Goal: Task Accomplishment & Management: Manage account settings

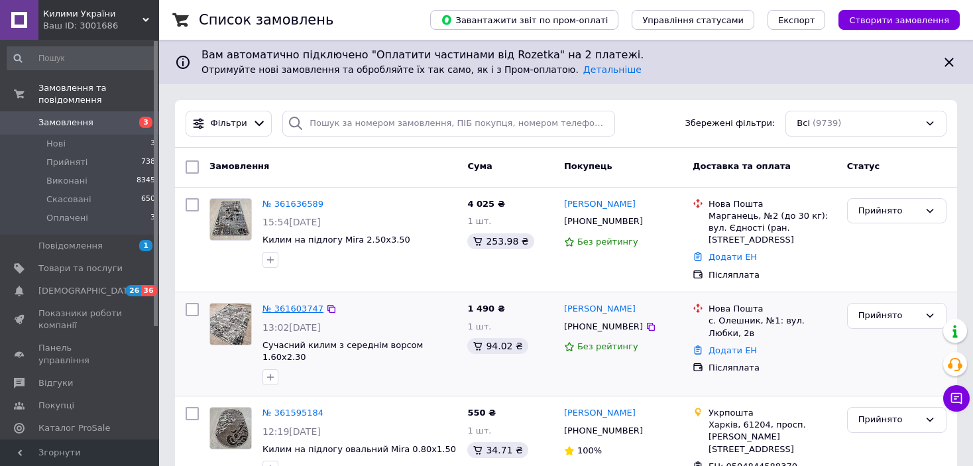
click at [266, 304] on link "№ 361603747" at bounding box center [292, 309] width 61 height 10
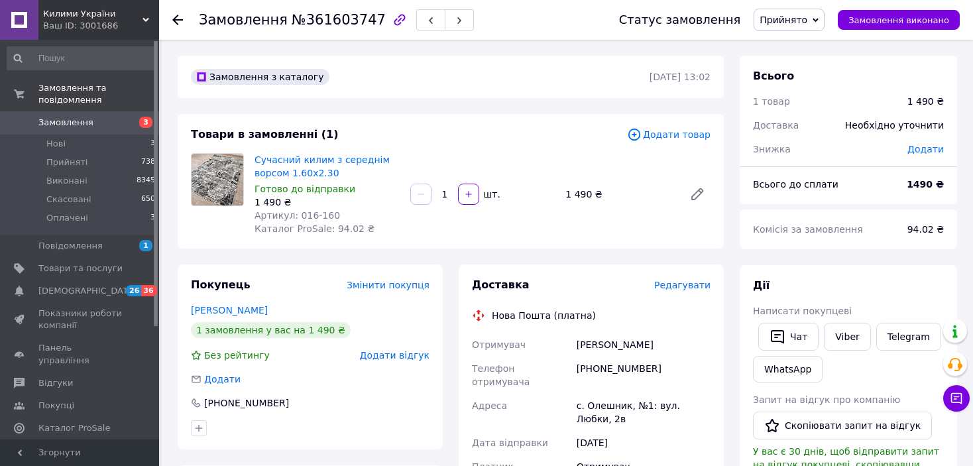
click at [690, 284] on span "Редагувати" at bounding box center [682, 285] width 56 height 11
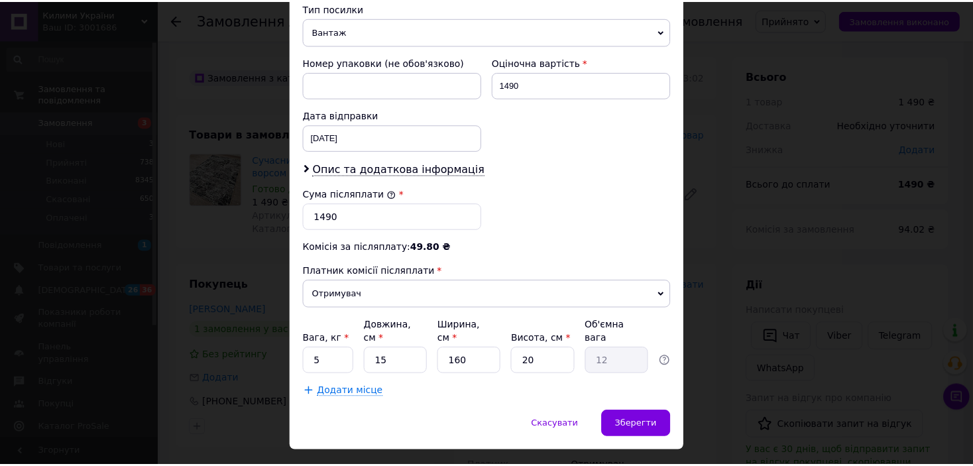
scroll to position [541, 0]
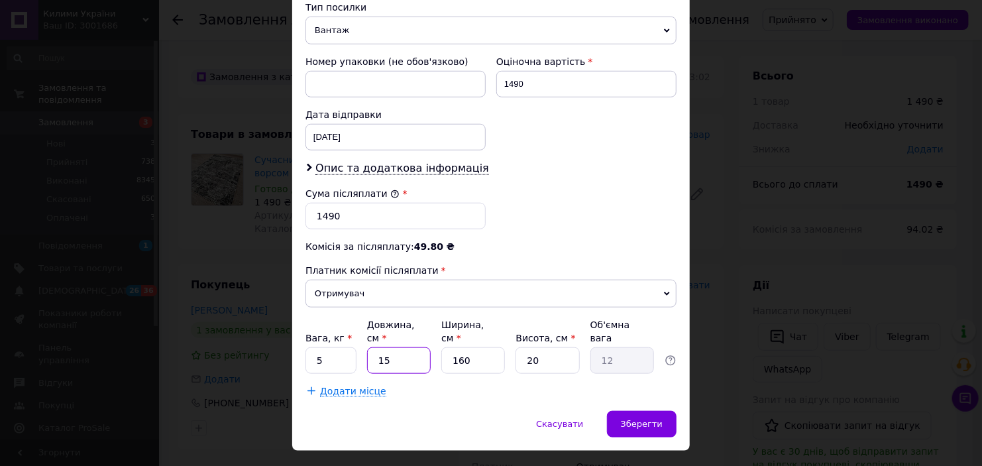
click at [397, 347] on input "15" at bounding box center [399, 360] width 64 height 27
type input "1"
type input "0.8"
type input "16"
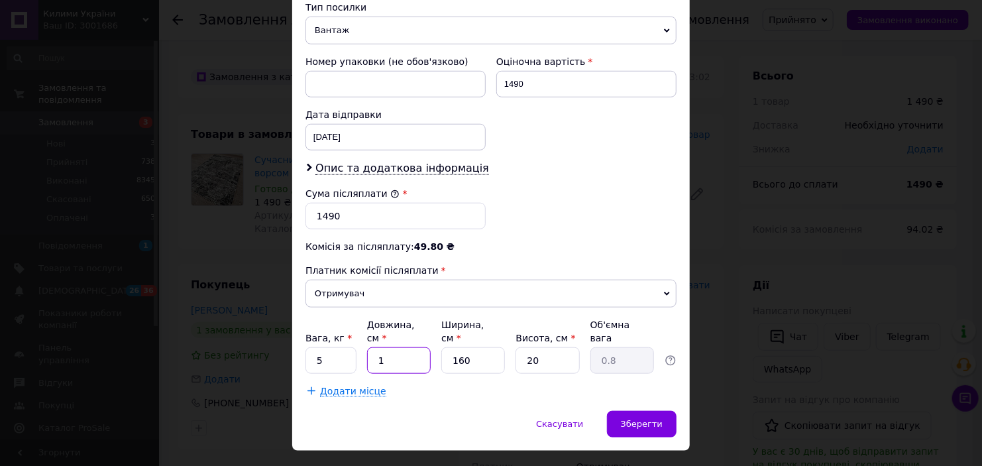
type input "12.8"
type input "160"
type input "128"
type input "160"
click at [467, 347] on input "160" at bounding box center [473, 360] width 64 height 27
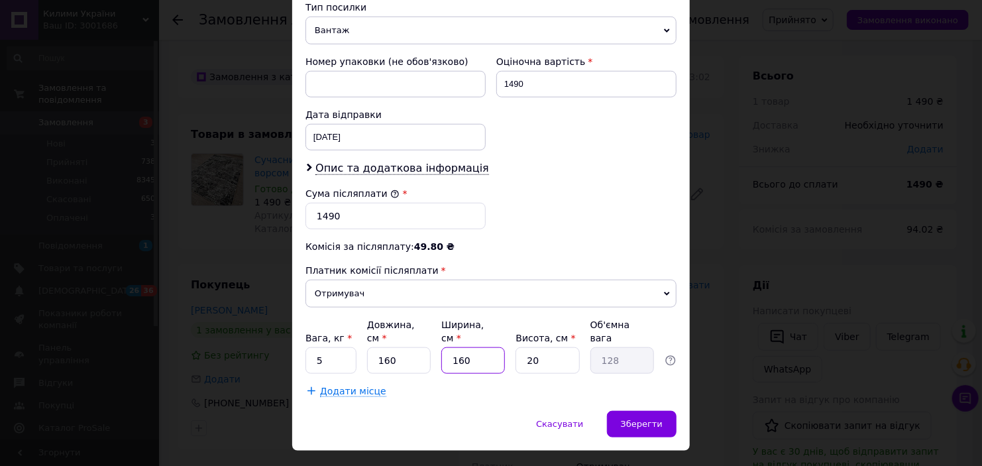
click at [467, 347] on input "160" at bounding box center [473, 360] width 64 height 27
type input "1"
type input "0.8"
type input "15"
type input "12"
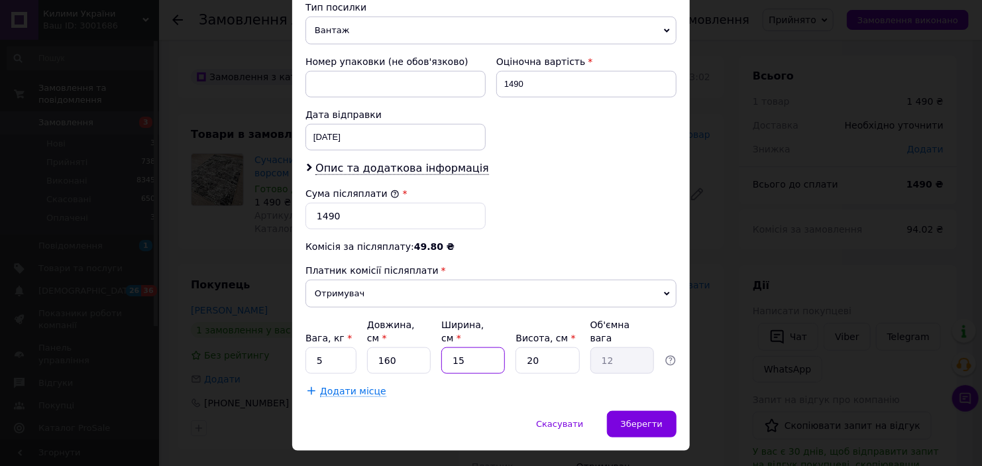
type input "15"
click at [560, 347] on input "20" at bounding box center [548, 360] width 64 height 27
type input "1"
type input "0.6"
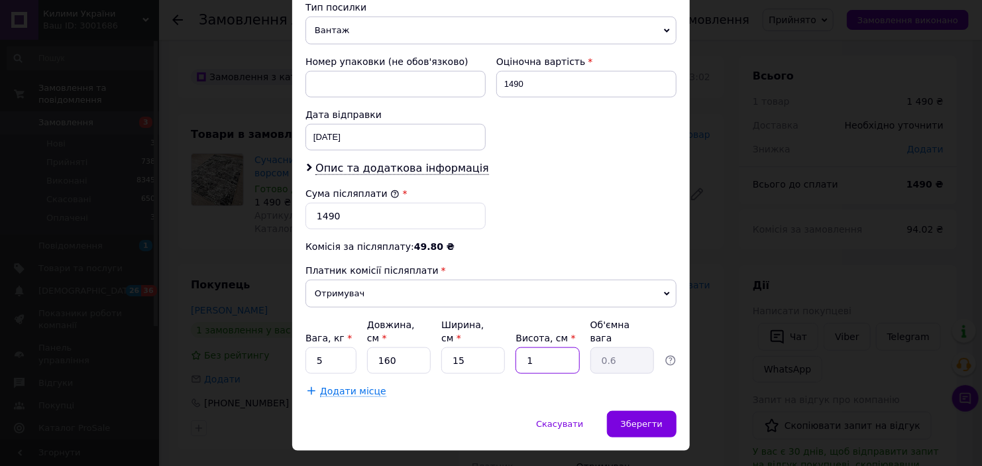
type input "15"
type input "9"
type input "15"
click at [641, 419] on span "Зберегти" at bounding box center [642, 424] width 42 height 10
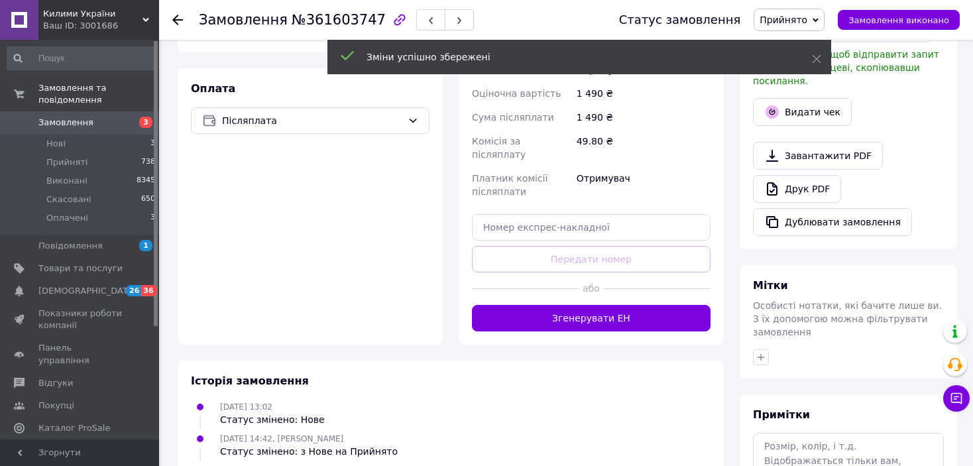
scroll to position [398, 0]
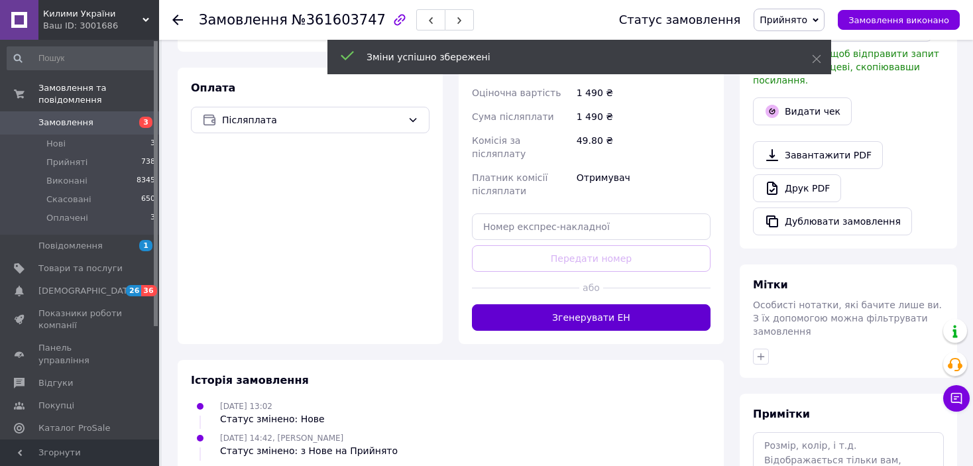
click at [624, 304] on button "Згенерувати ЕН" at bounding box center [591, 317] width 239 height 27
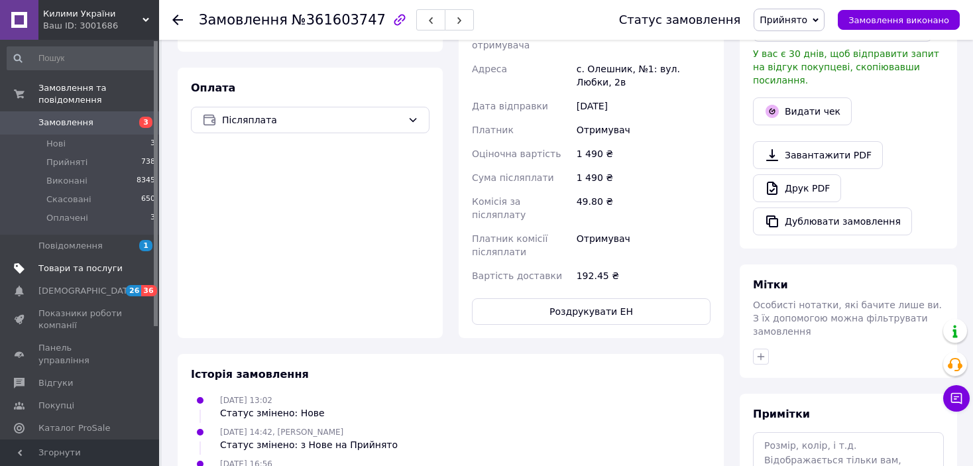
click at [66, 262] on span "Товари та послуги" at bounding box center [80, 268] width 84 height 12
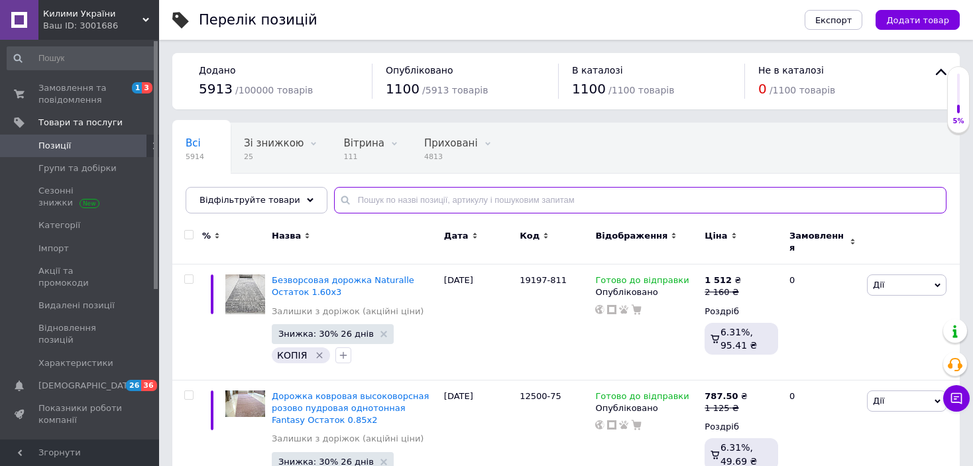
click at [406, 196] on input "text" at bounding box center [640, 200] width 612 height 27
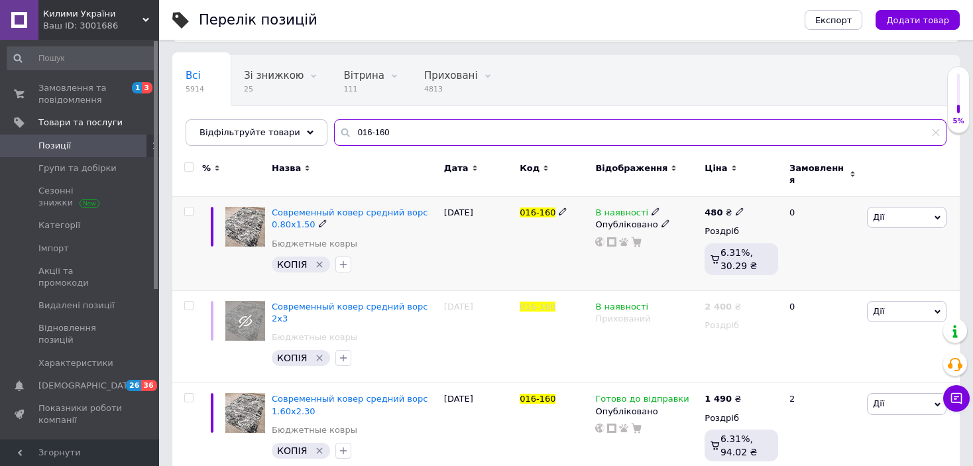
scroll to position [70, 0]
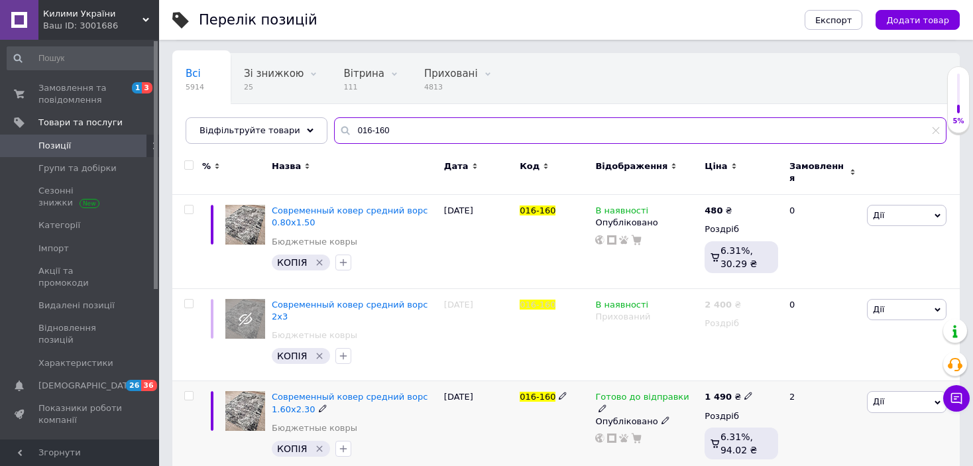
type input "016-160"
click at [606, 404] on icon at bounding box center [602, 408] width 8 height 8
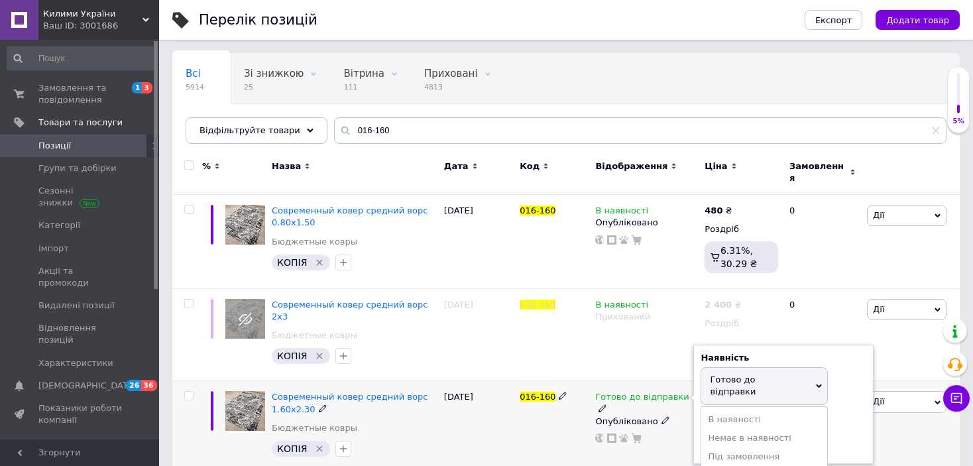
click at [665, 417] on div "Готово до відправки Наявність Готово до відправки В наявності Немає в наявності…" at bounding box center [646, 427] width 109 height 93
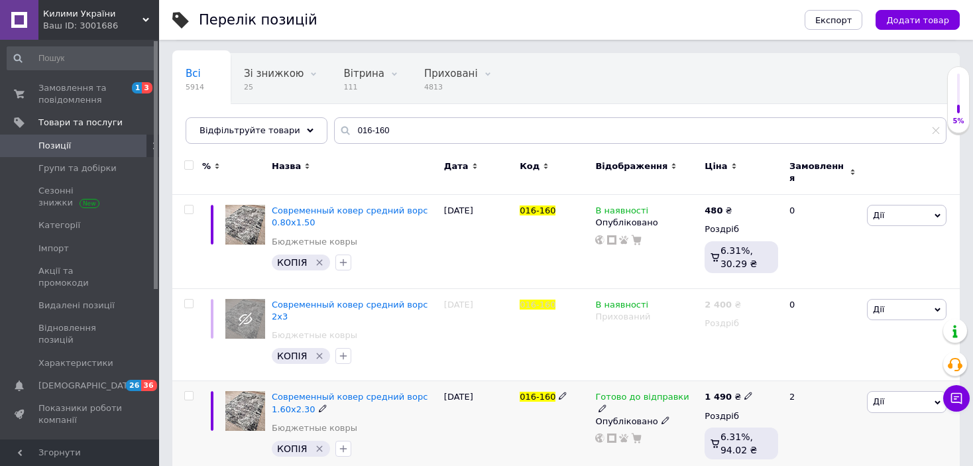
click at [661, 417] on use at bounding box center [664, 420] width 7 height 7
click at [654, 437] on li "Прихований" at bounding box center [643, 446] width 107 height 19
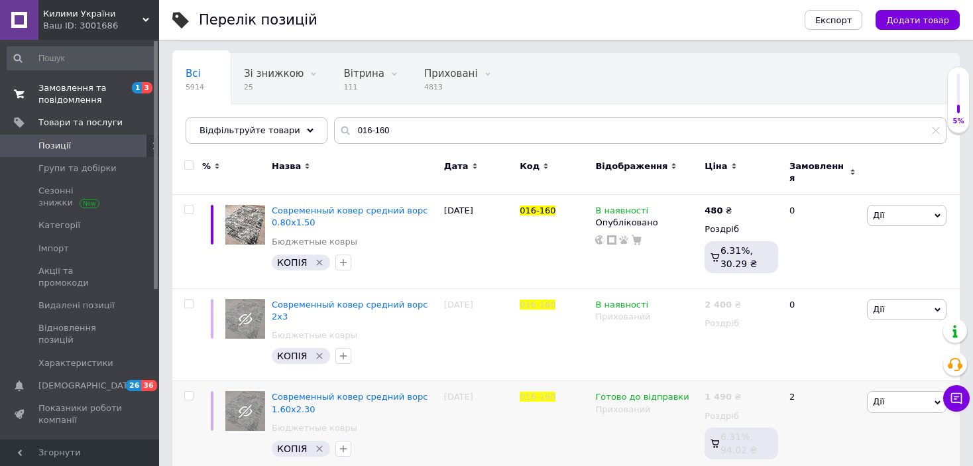
click at [56, 87] on span "Замовлення та повідомлення" at bounding box center [80, 94] width 84 height 24
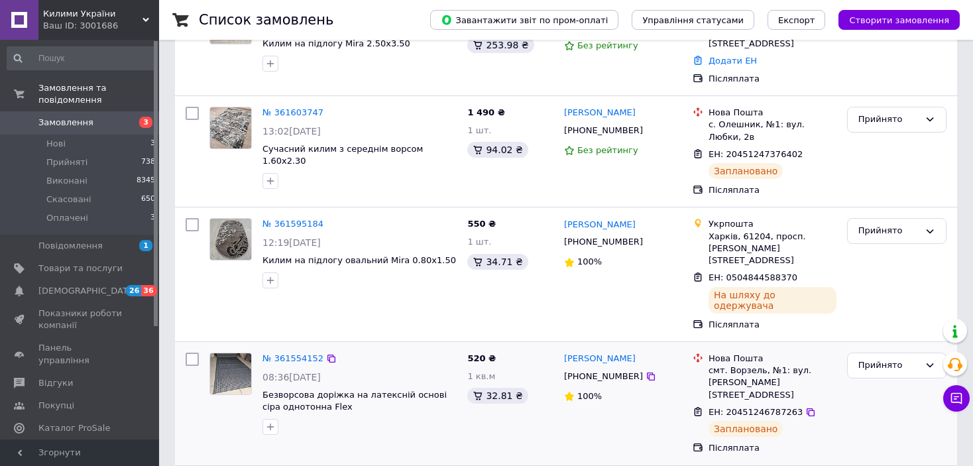
scroll to position [199, 0]
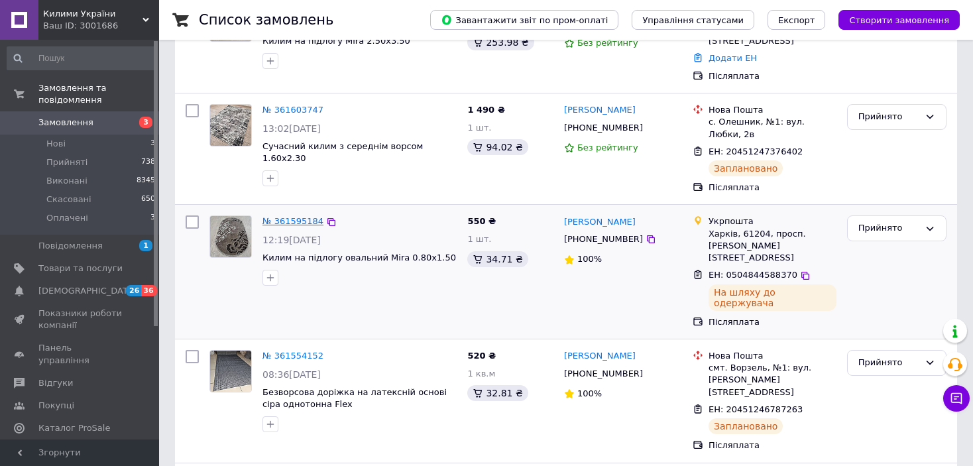
click at [289, 216] on link "№ 361595184" at bounding box center [292, 221] width 61 height 10
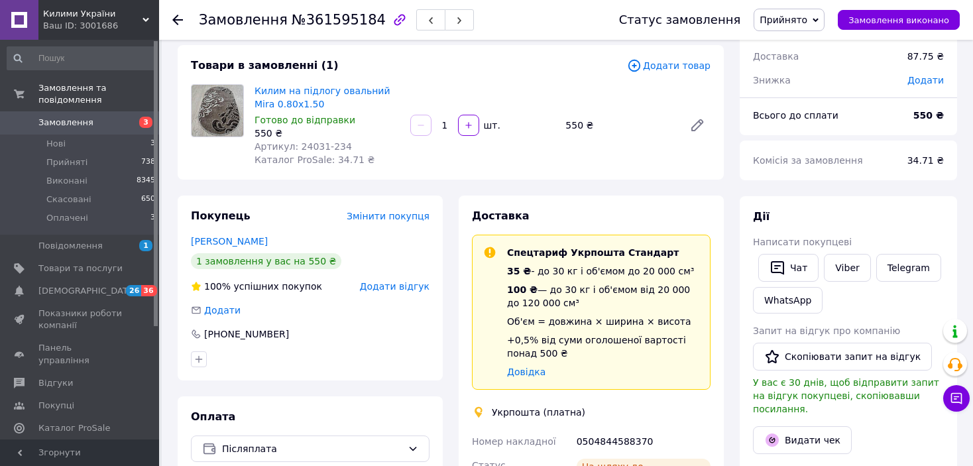
scroll to position [66, 0]
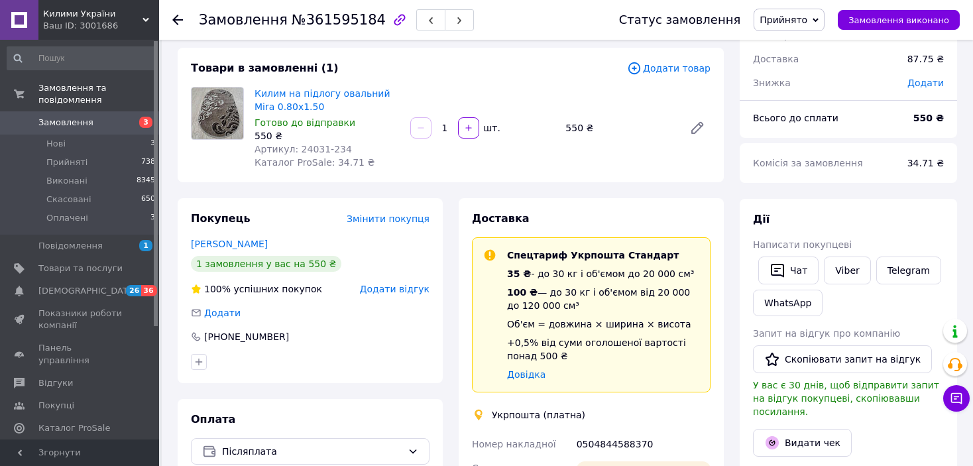
click at [796, 18] on span "Прийнято" at bounding box center [783, 20] width 48 height 11
click at [795, 41] on li "Виконано" at bounding box center [789, 46] width 70 height 20
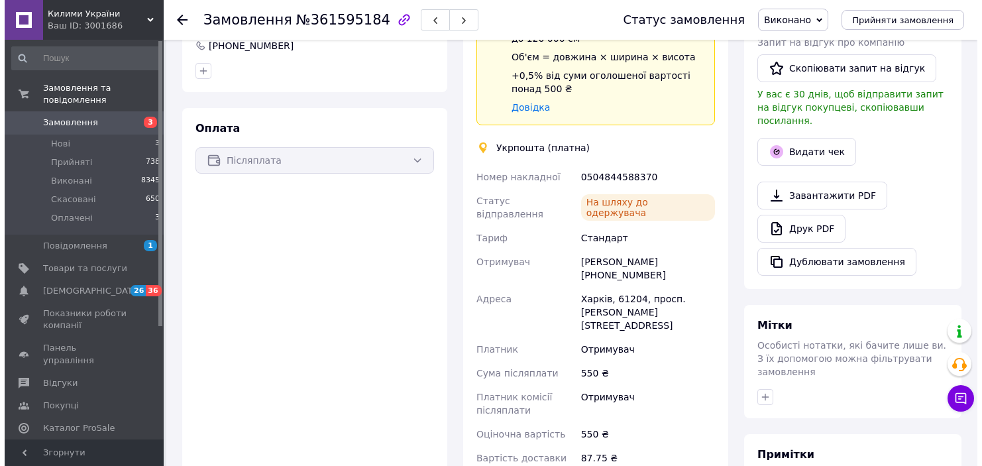
scroll to position [265, 0]
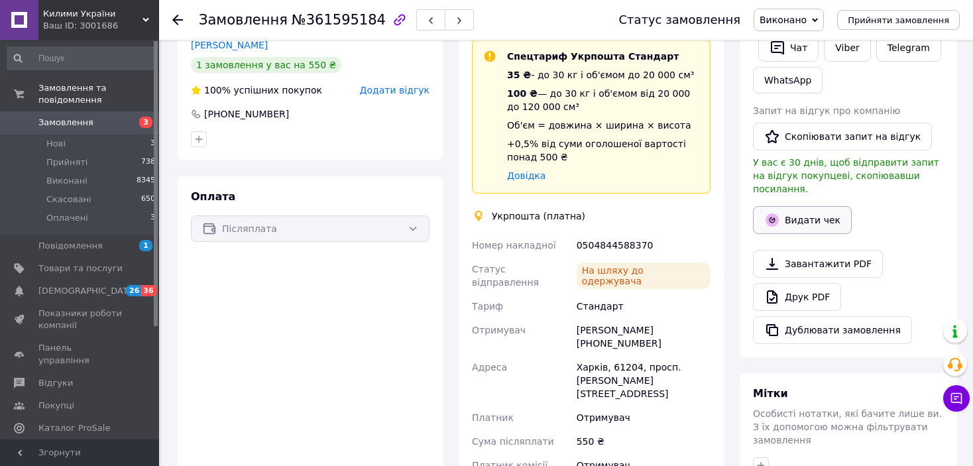
click at [816, 206] on button "Видати чек" at bounding box center [802, 220] width 99 height 28
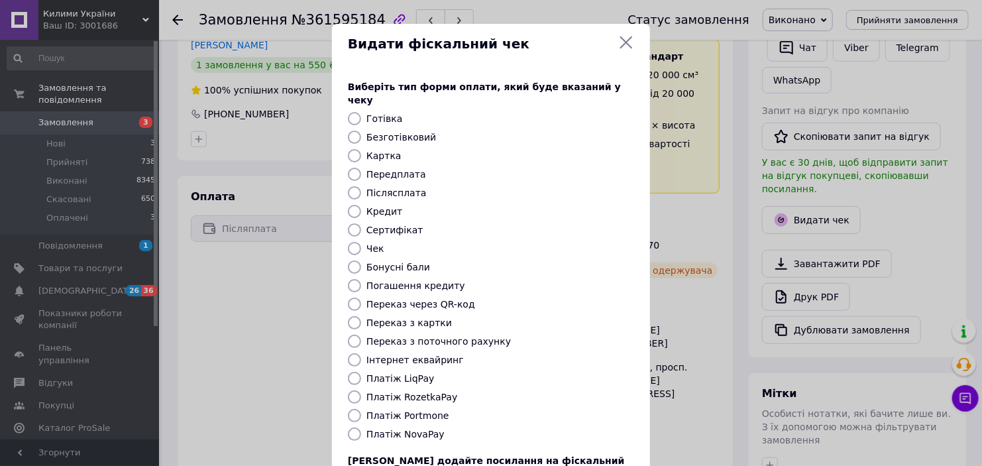
click at [401, 112] on div "Готівка" at bounding box center [500, 118] width 273 height 13
click at [355, 112] on input "Готівка" at bounding box center [354, 118] width 13 height 13
radio input "true"
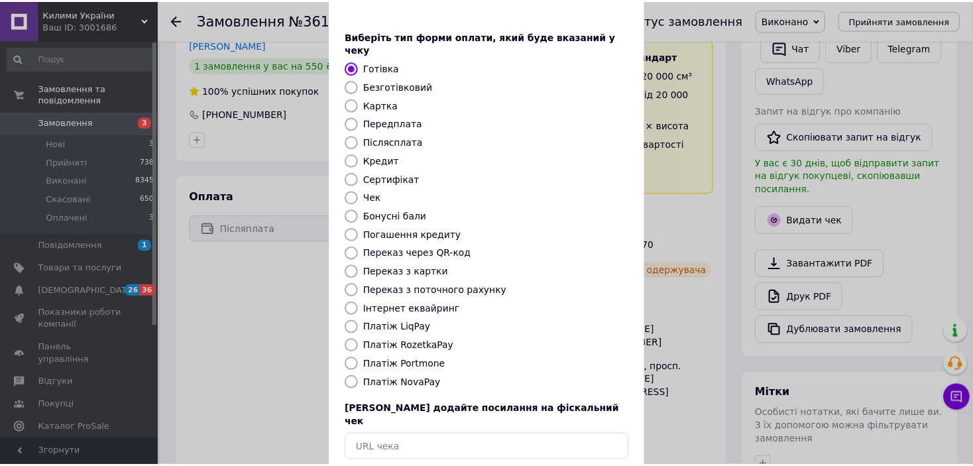
scroll to position [103, 0]
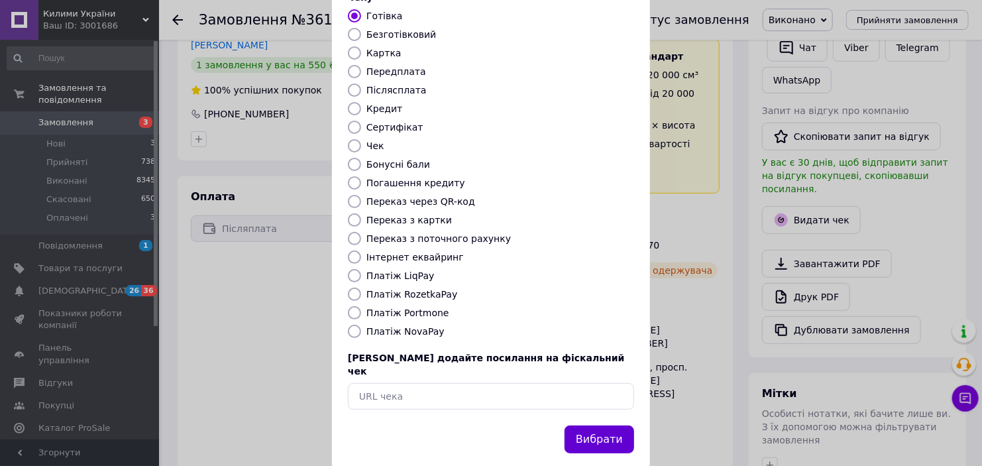
click at [612, 425] on button "Вибрати" at bounding box center [600, 439] width 70 height 28
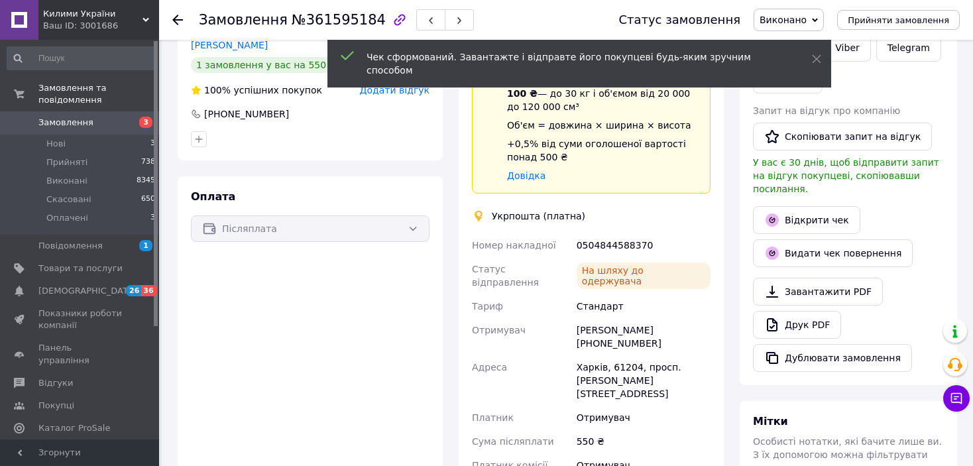
click at [175, 16] on use at bounding box center [177, 20] width 11 height 11
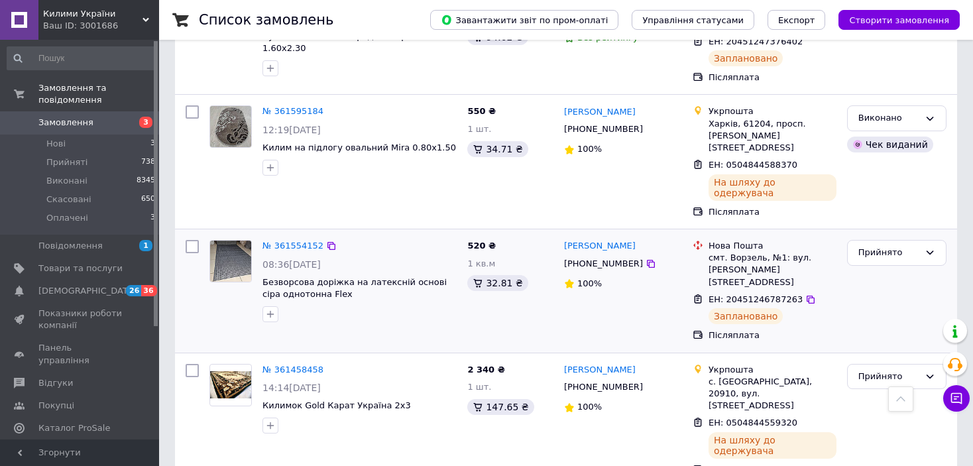
scroll to position [331, 0]
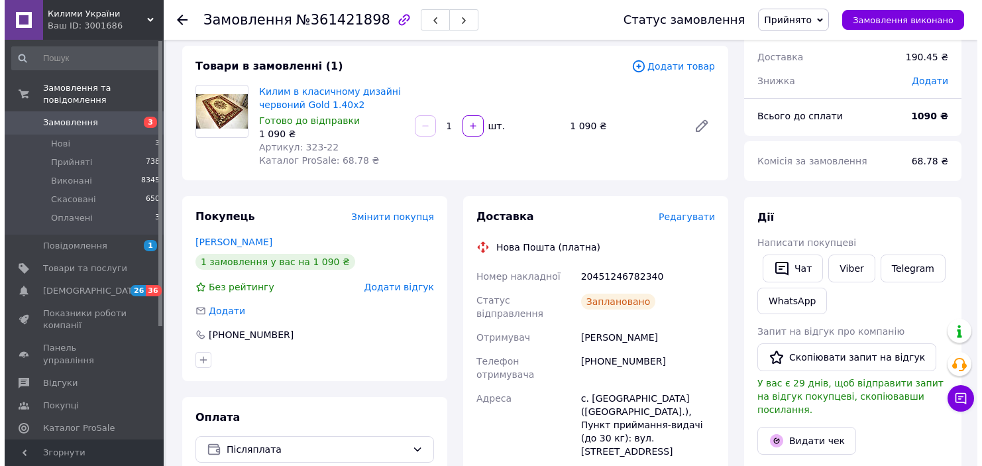
scroll to position [66, 0]
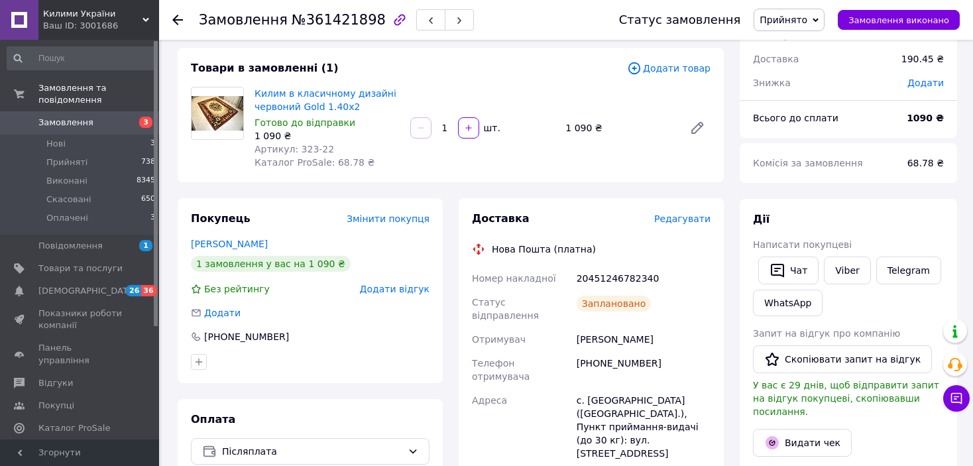
click at [801, 16] on span "Прийнято" at bounding box center [783, 20] width 48 height 11
click at [802, 44] on li "Виконано" at bounding box center [789, 46] width 70 height 20
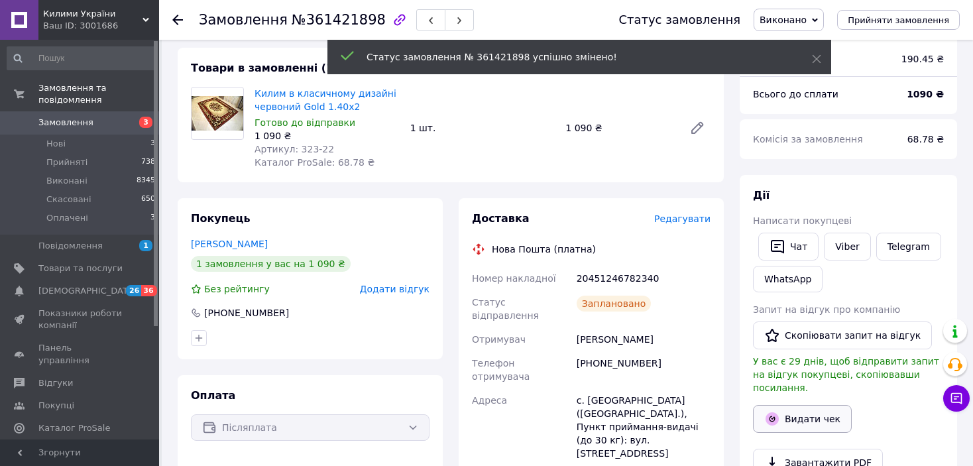
click at [795, 405] on button "Видати чек" at bounding box center [802, 419] width 99 height 28
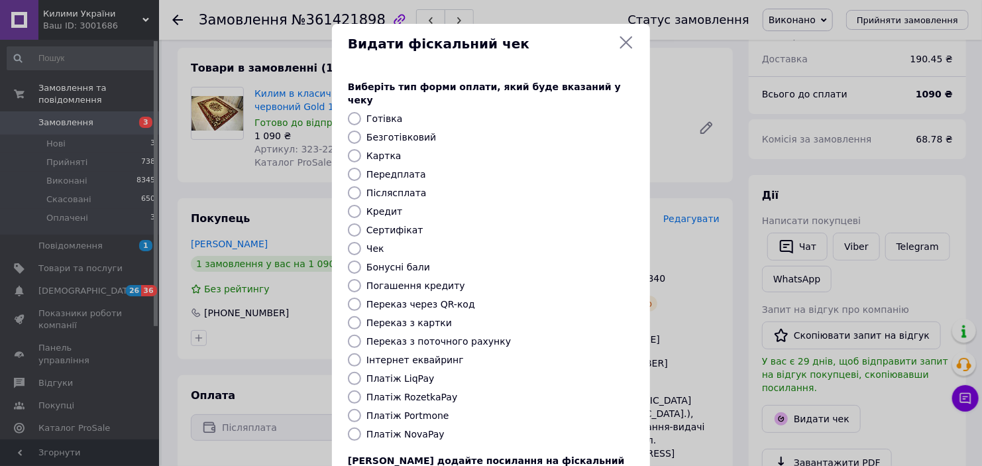
click at [355, 427] on input "Платіж NovaPay" at bounding box center [354, 433] width 13 height 13
radio input "true"
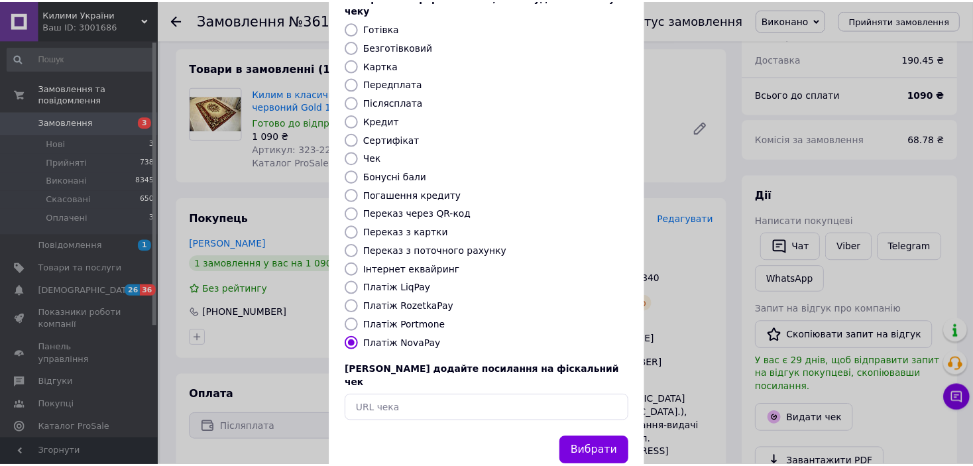
scroll to position [103, 0]
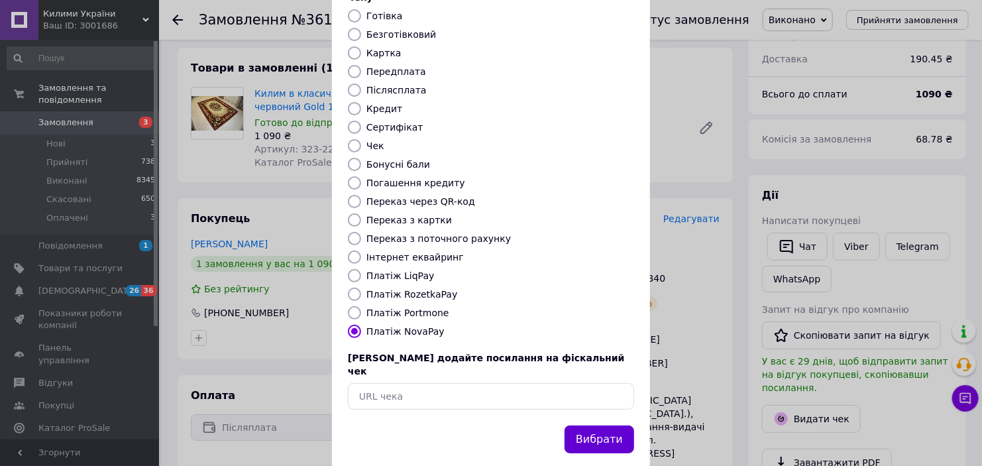
click at [588, 425] on button "Вибрати" at bounding box center [600, 439] width 70 height 28
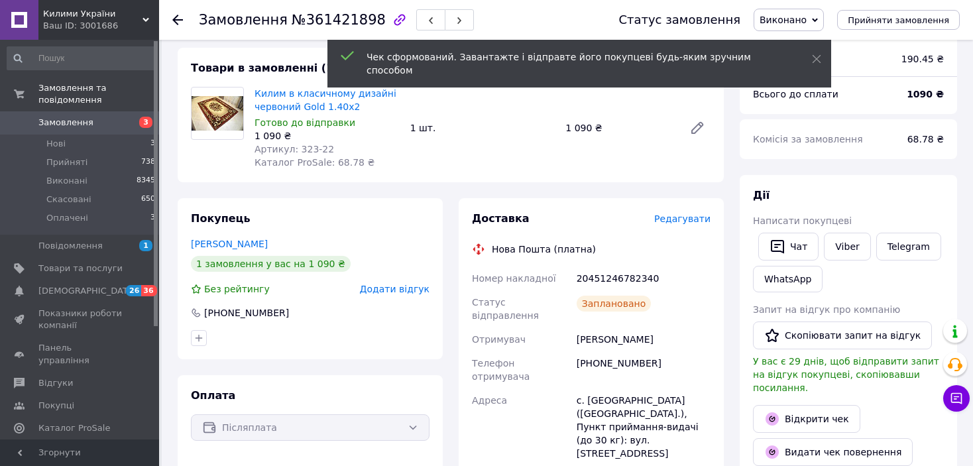
click at [176, 17] on icon at bounding box center [177, 20] width 11 height 11
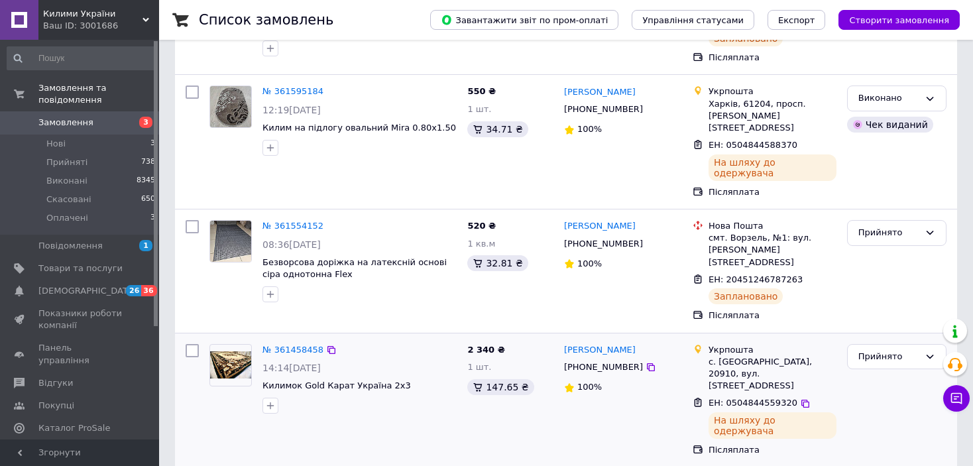
scroll to position [331, 0]
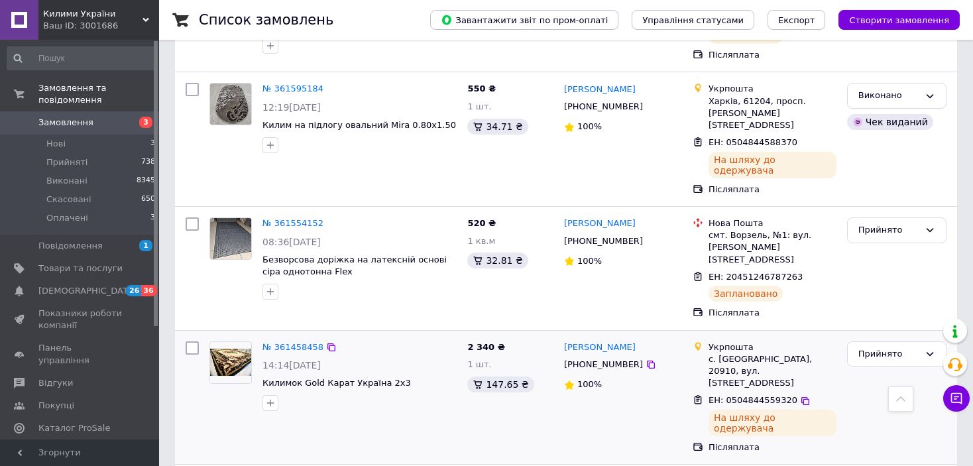
click at [306, 340] on div "№ 361458458" at bounding box center [293, 347] width 64 height 15
click at [302, 342] on link "№ 361458458" at bounding box center [292, 347] width 61 height 10
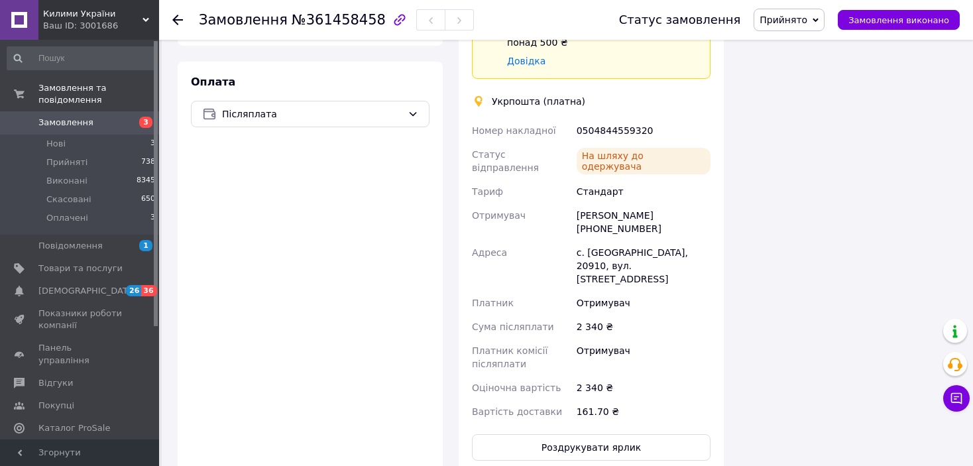
scroll to position [408, 0]
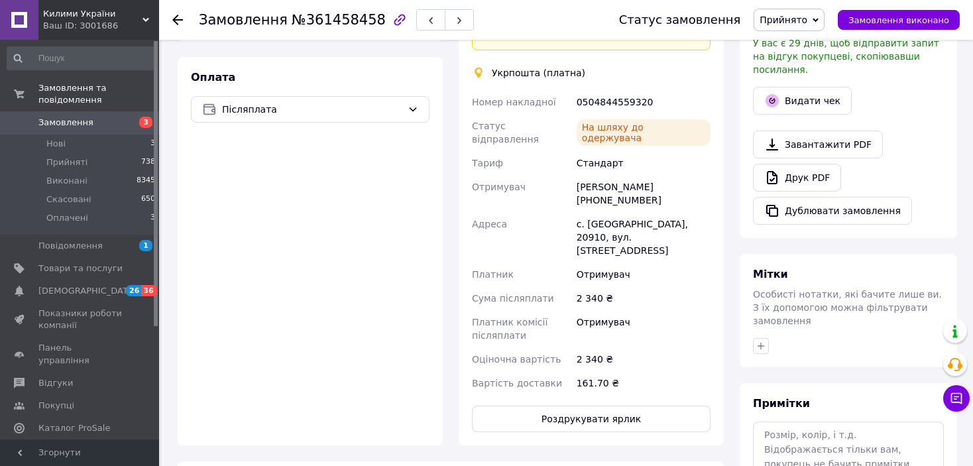
click at [799, 15] on span "Прийнято" at bounding box center [783, 20] width 48 height 11
click at [806, 44] on li "Виконано" at bounding box center [789, 46] width 70 height 20
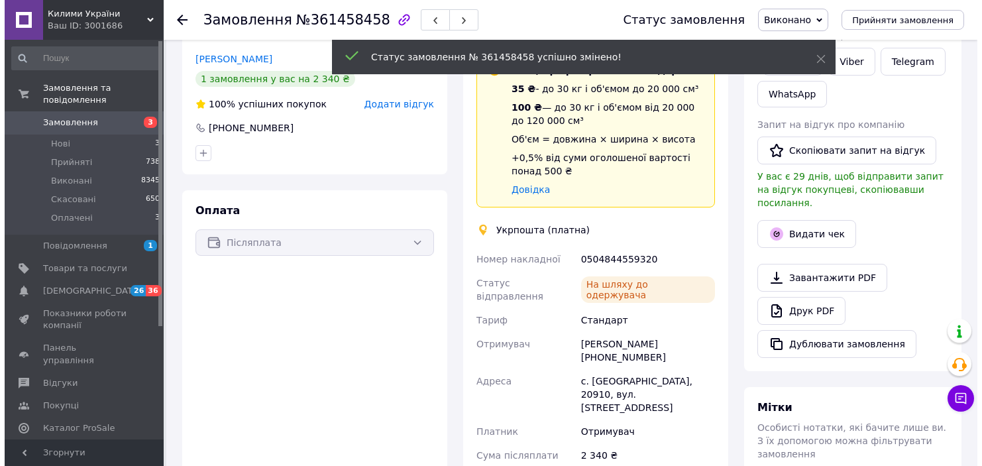
scroll to position [209, 0]
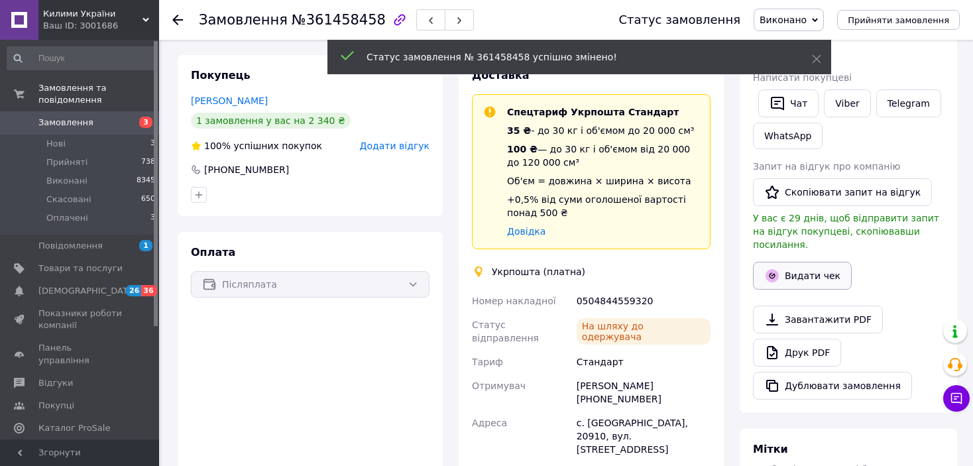
click at [795, 262] on button "Видати чек" at bounding box center [802, 276] width 99 height 28
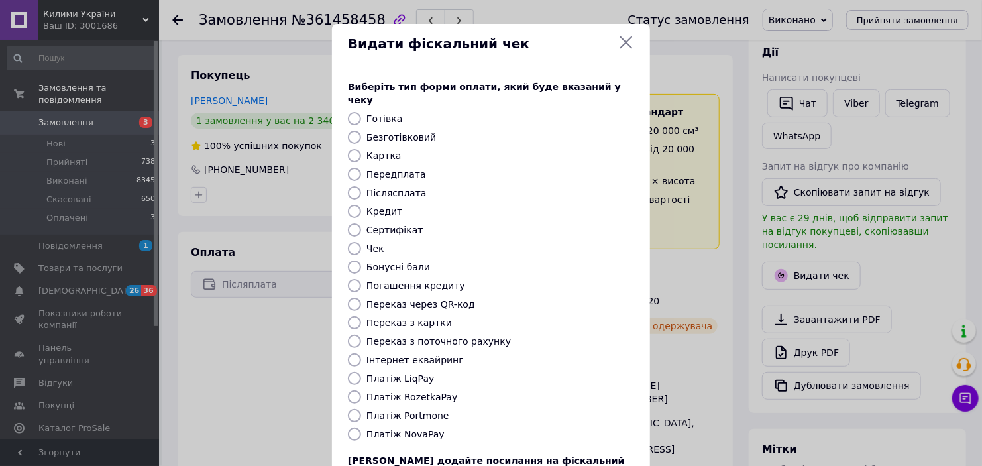
click at [352, 112] on input "Готівка" at bounding box center [354, 118] width 13 height 13
radio input "true"
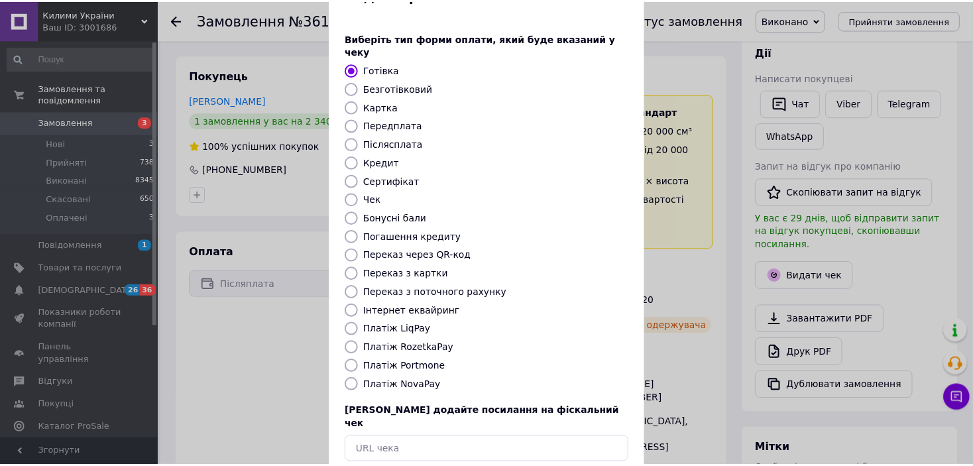
scroll to position [103, 0]
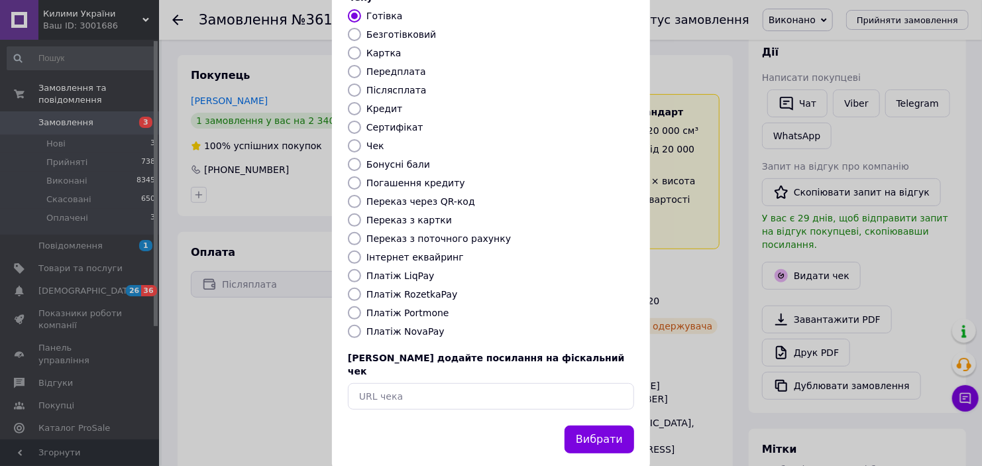
click at [610, 425] on button "Вибрати" at bounding box center [600, 439] width 70 height 28
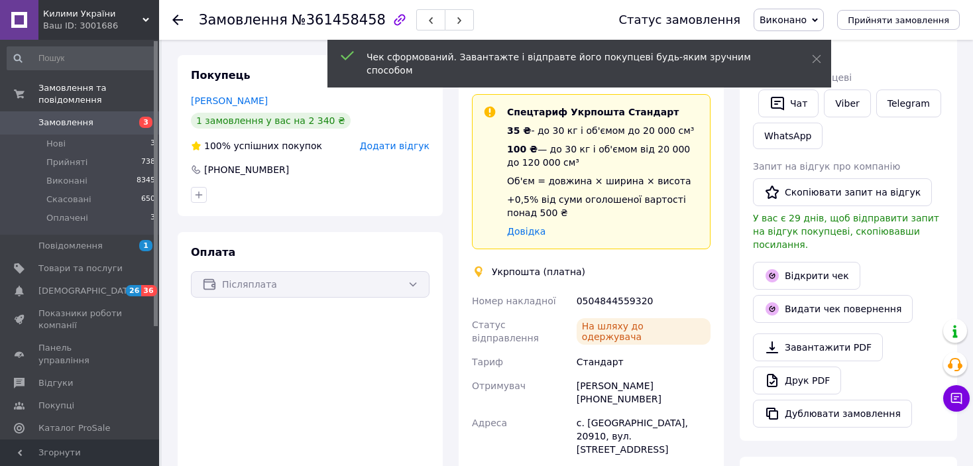
click at [176, 24] on icon at bounding box center [177, 20] width 11 height 11
